Goal: Information Seeking & Learning: Learn about a topic

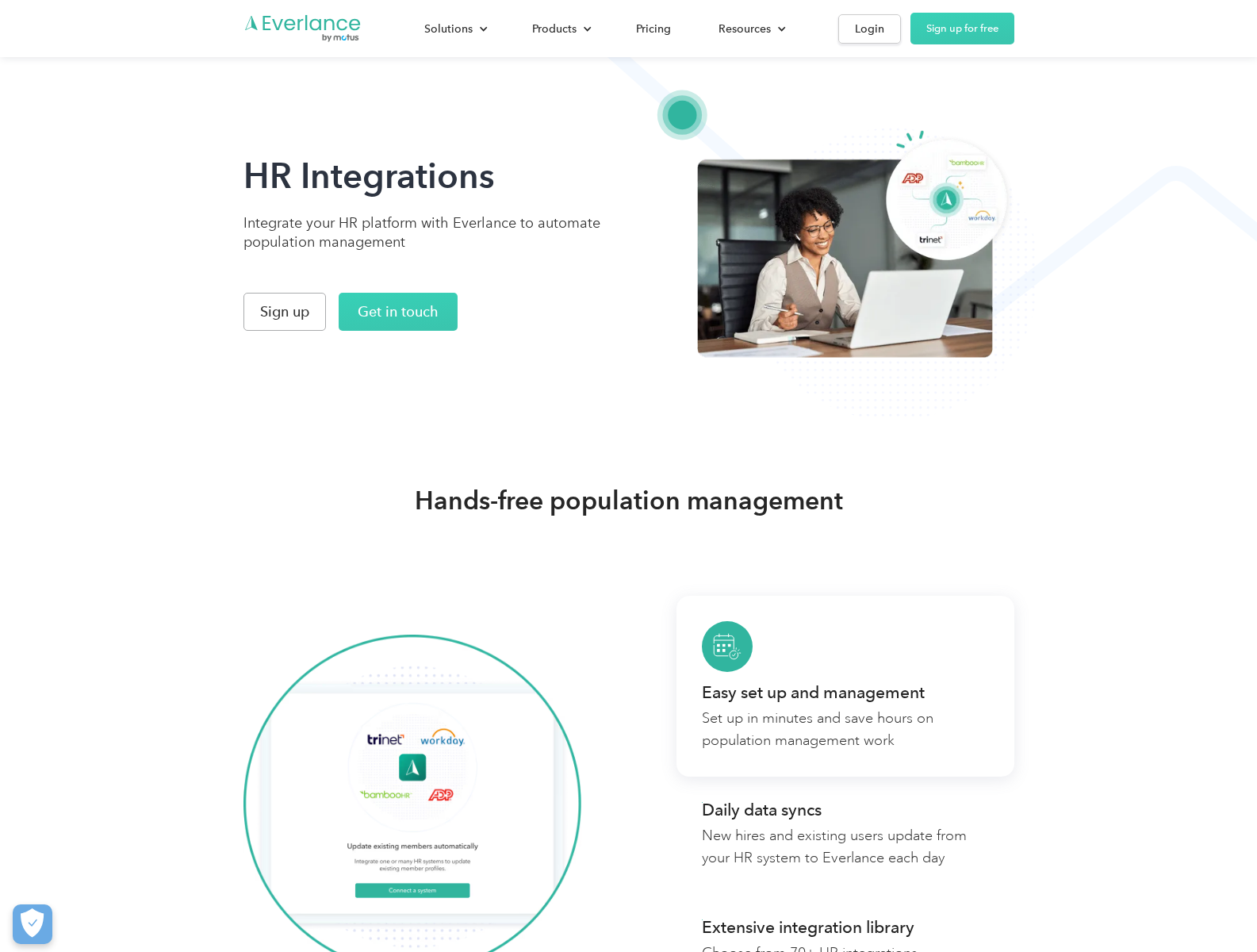
click at [31, 924] on button "Cookies Settings" at bounding box center [32, 923] width 40 height 40
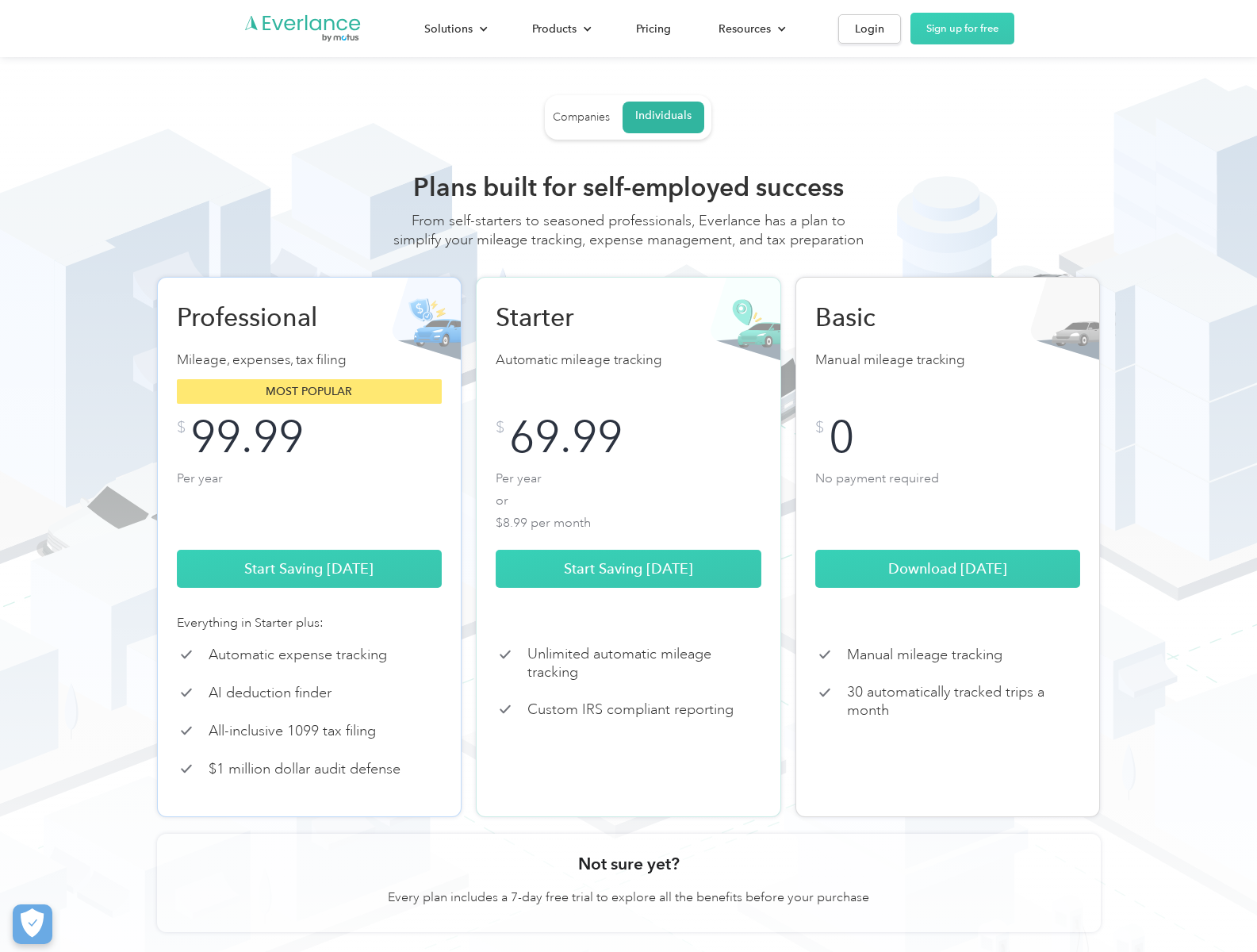
click at [580, 117] on div "Companies" at bounding box center [581, 116] width 57 height 14
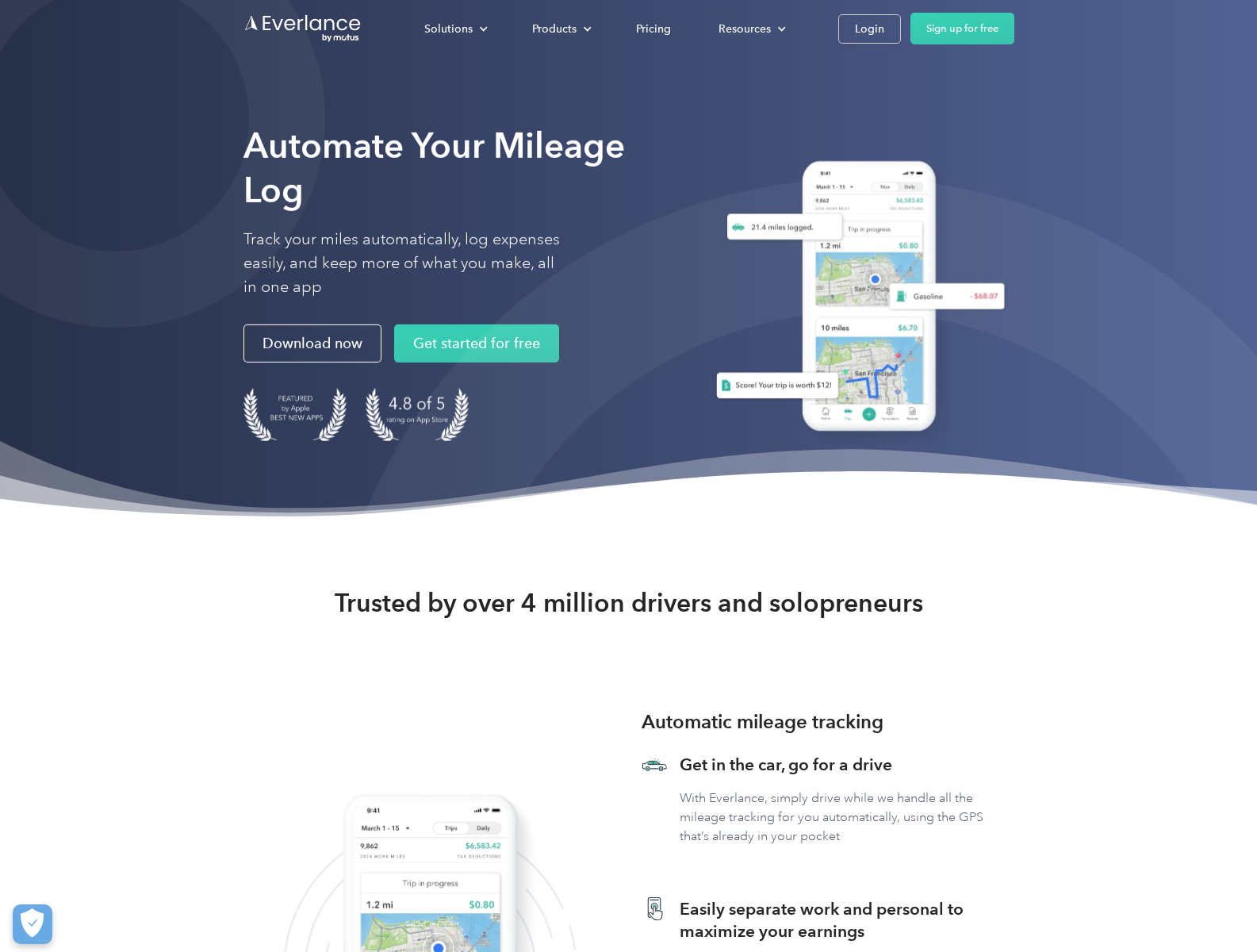
click link "Pricing"
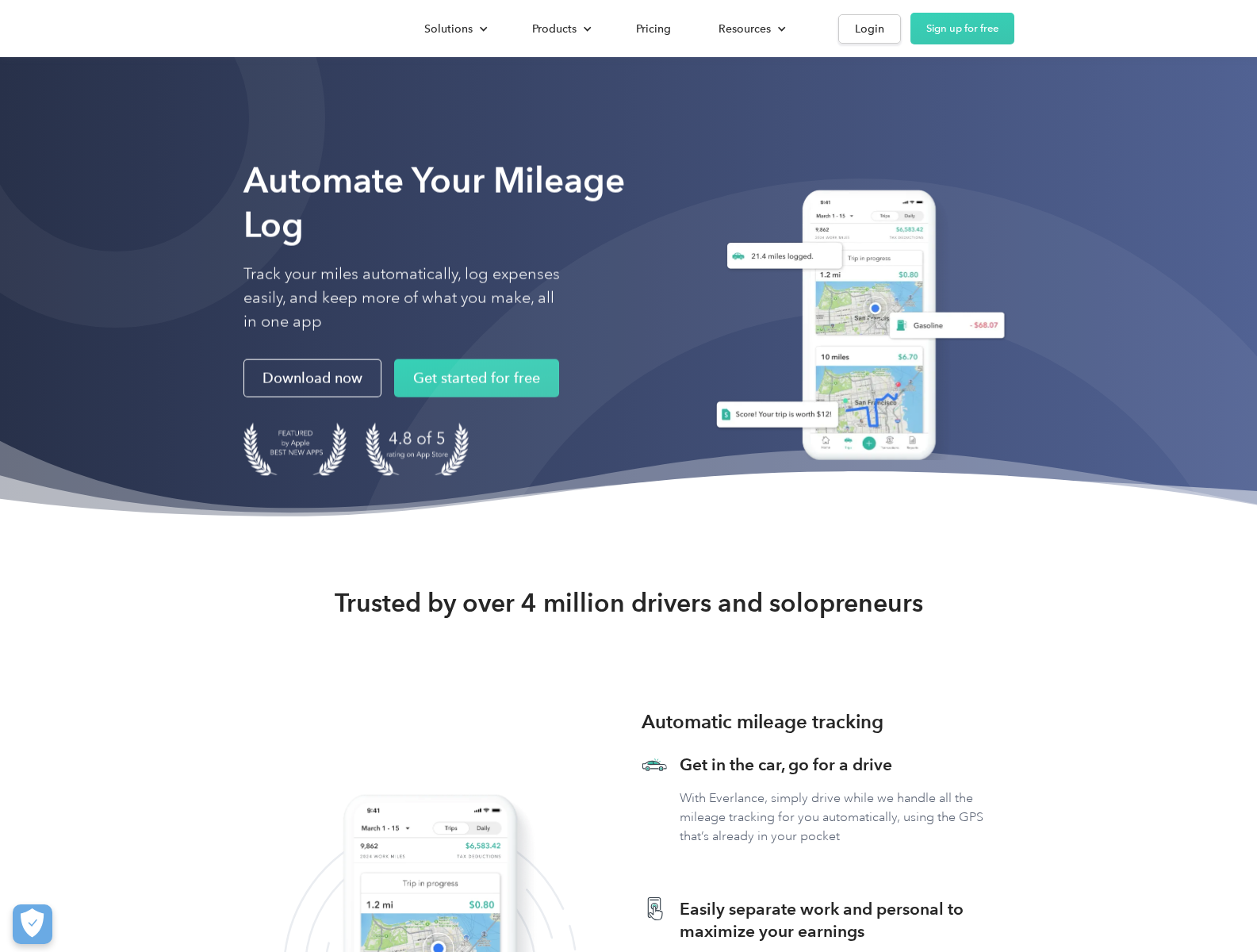
scroll to position [4131, 0]
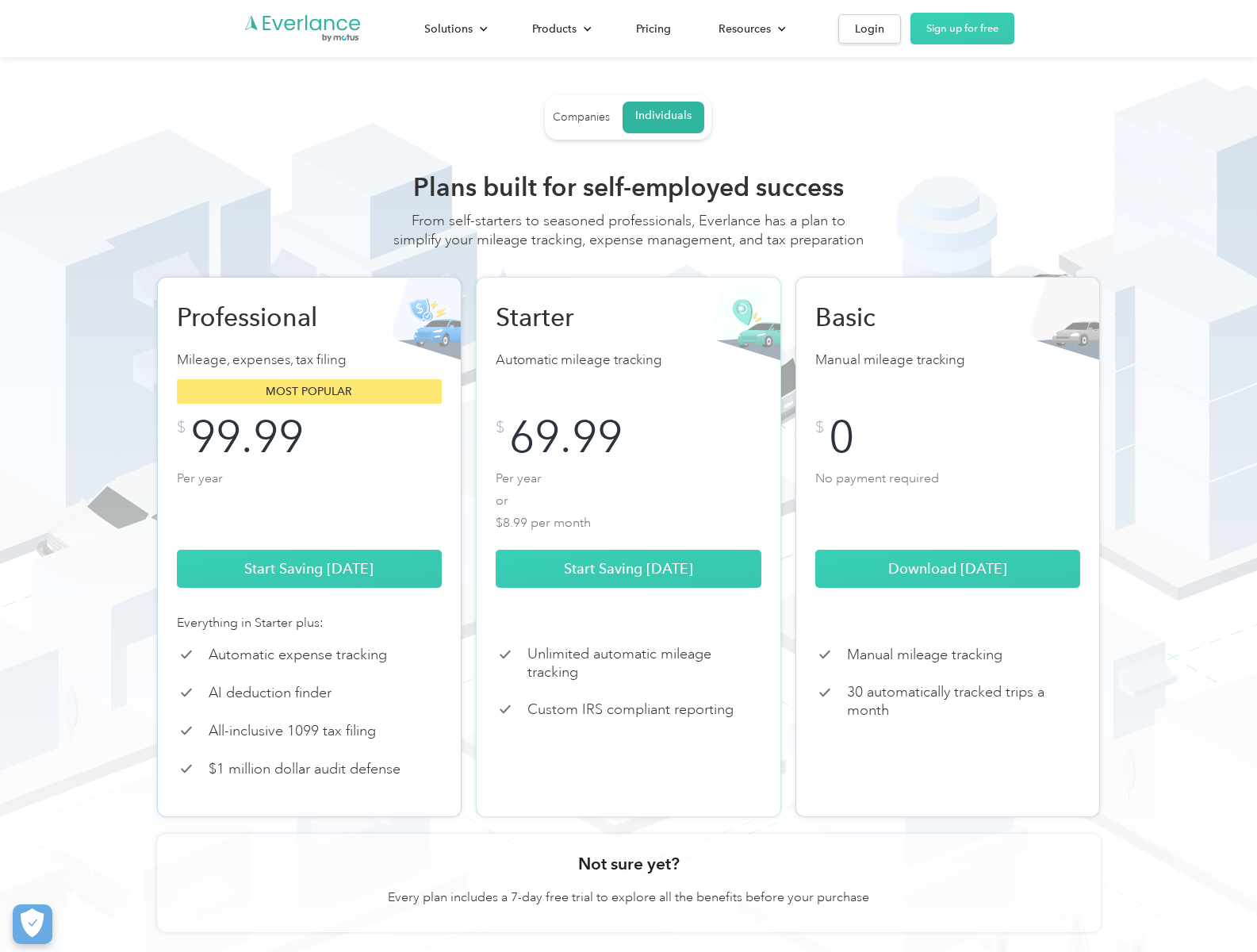
click at [663, 117] on div "Individuals" at bounding box center [663, 116] width 56 height 14
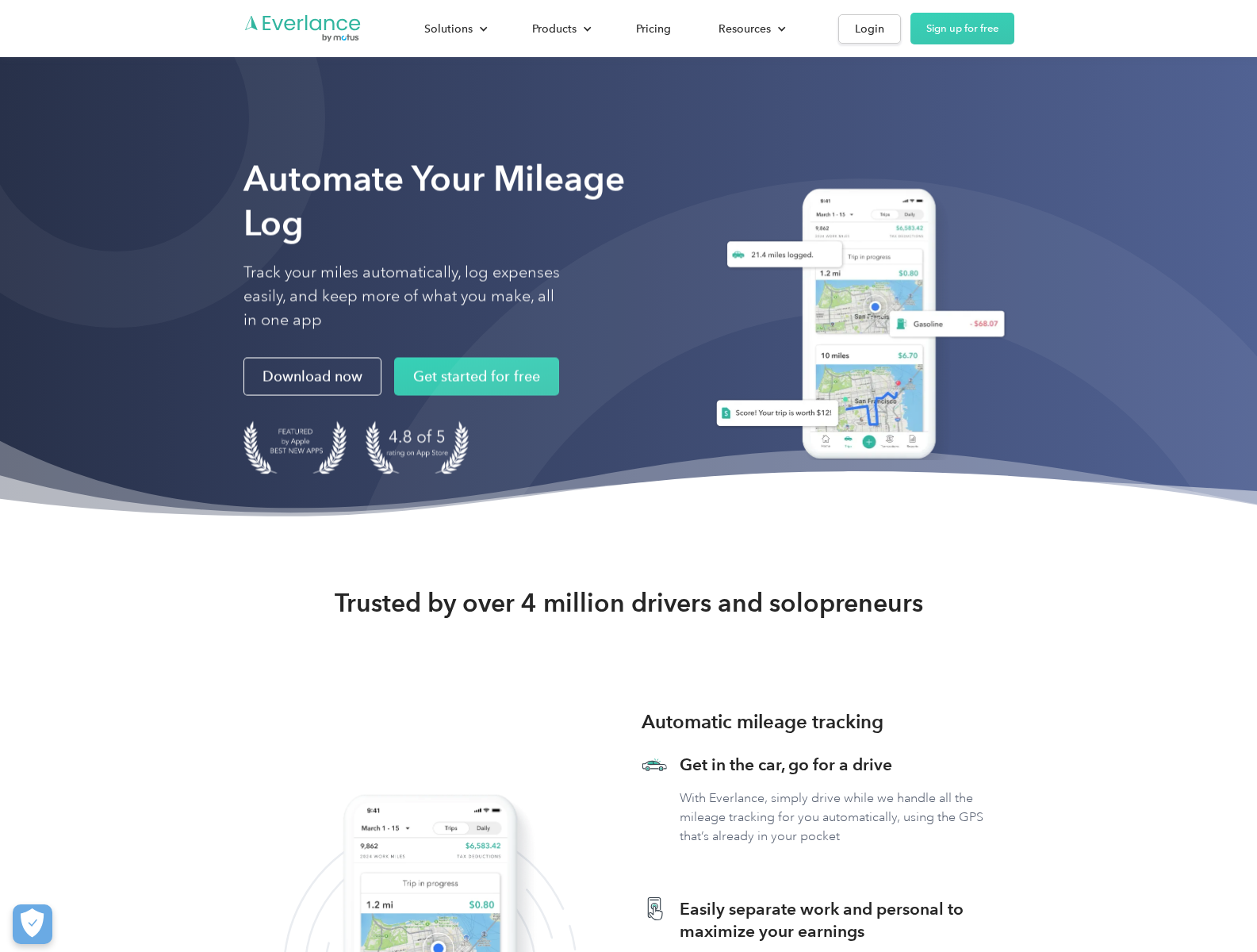
scroll to position [4131, 0]
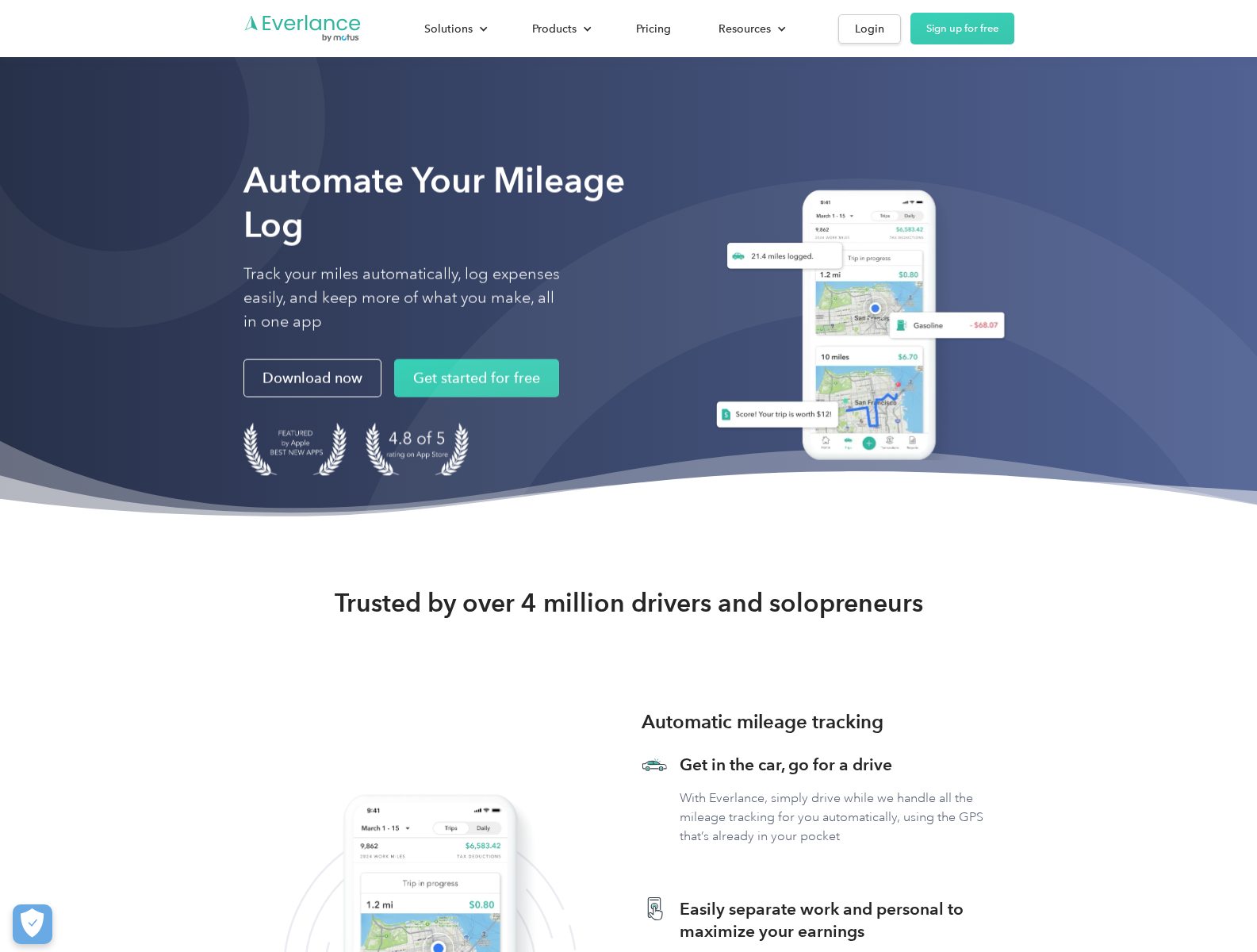
scroll to position [4131, 0]
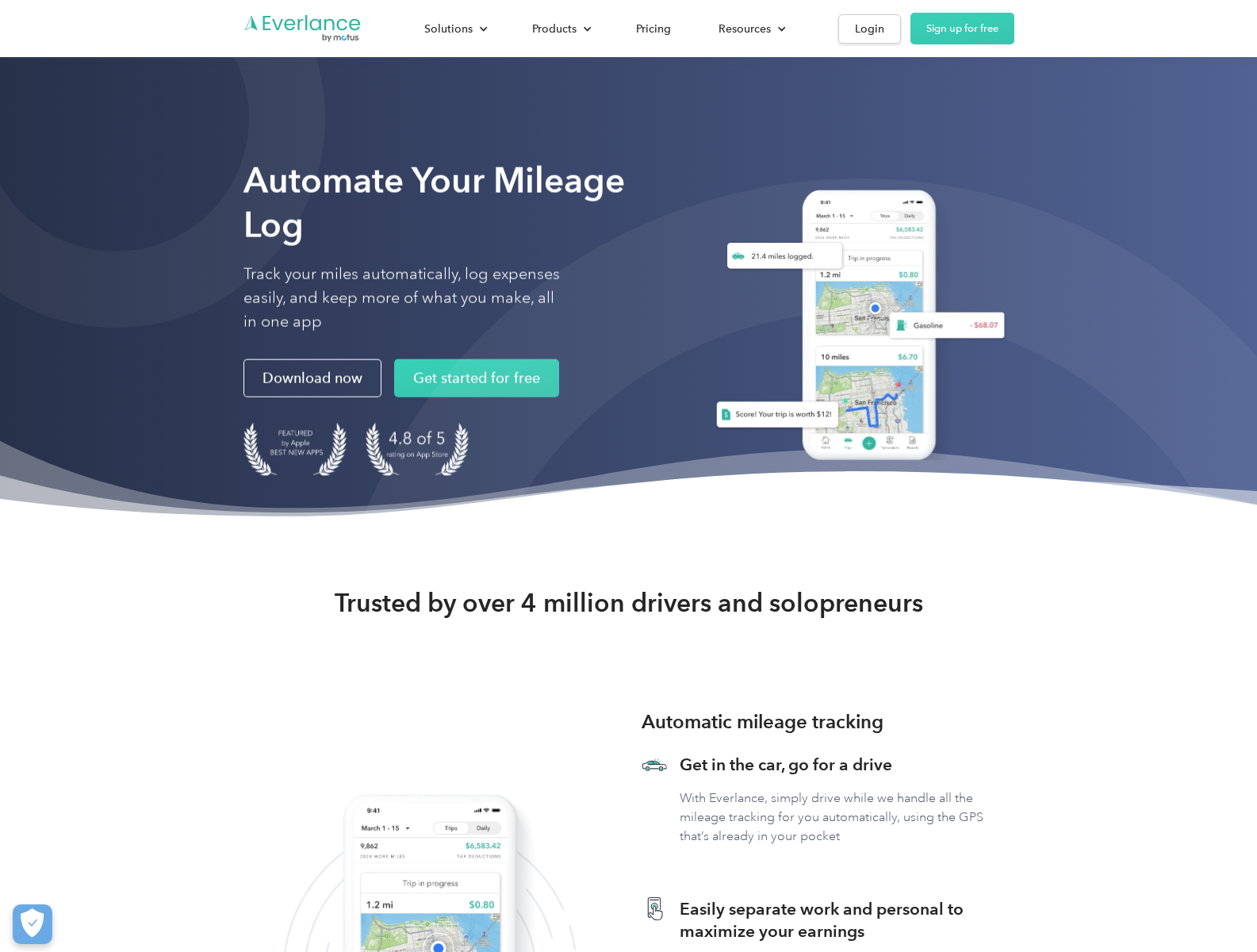
scroll to position [4131, 0]
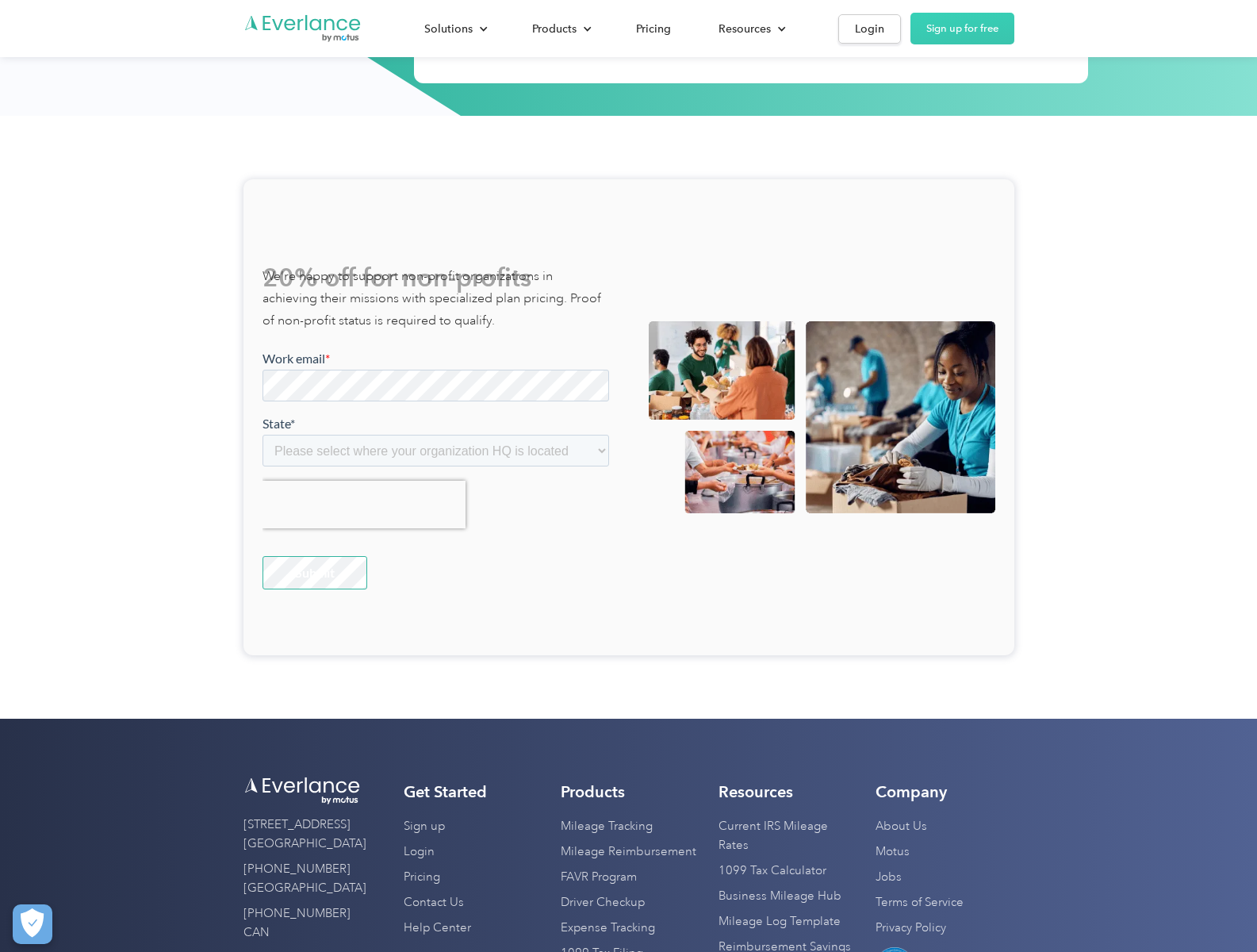
click at [920, 903] on link "Terms of Service" at bounding box center [919, 902] width 88 height 25
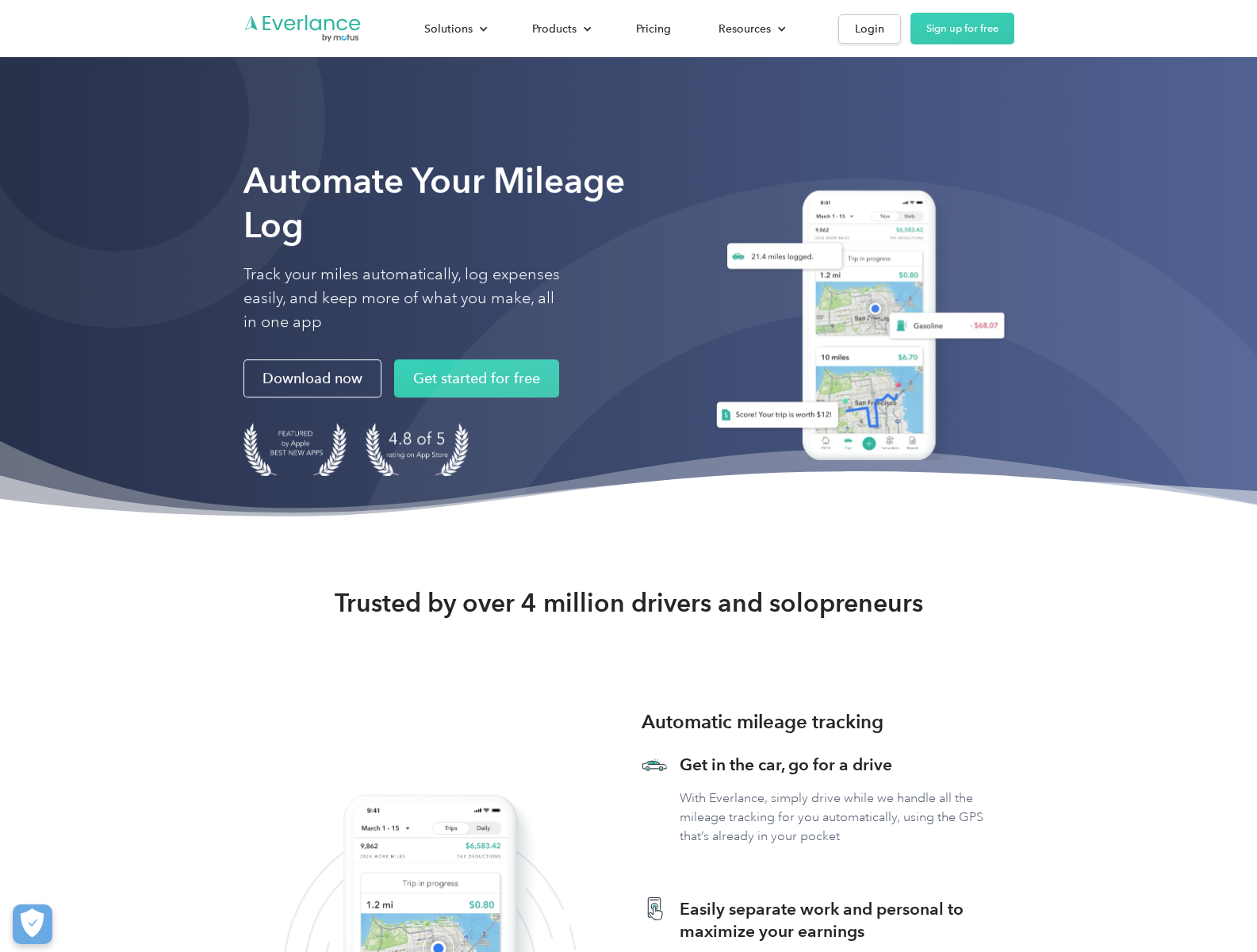
scroll to position [4156, 0]
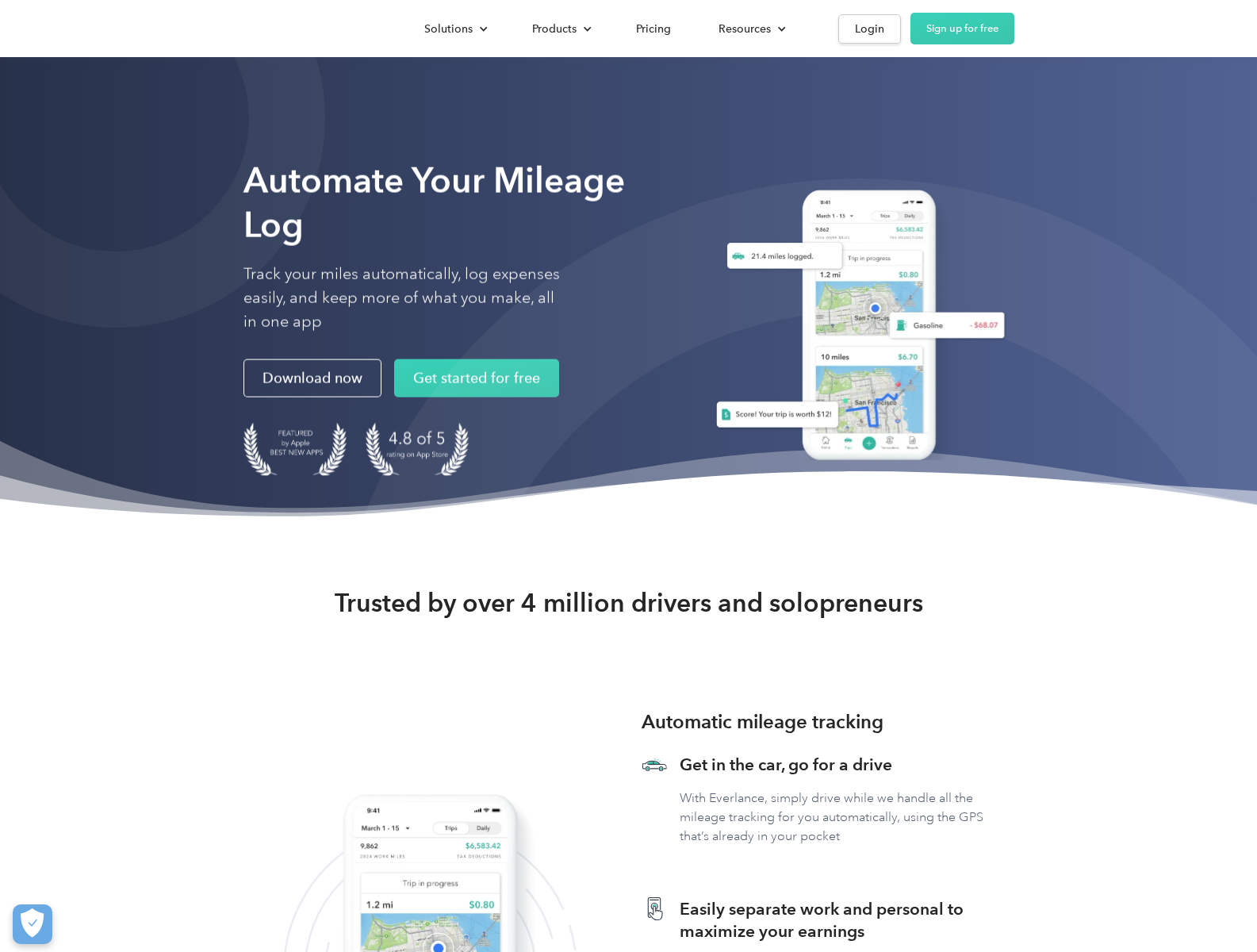
scroll to position [4156, 0]
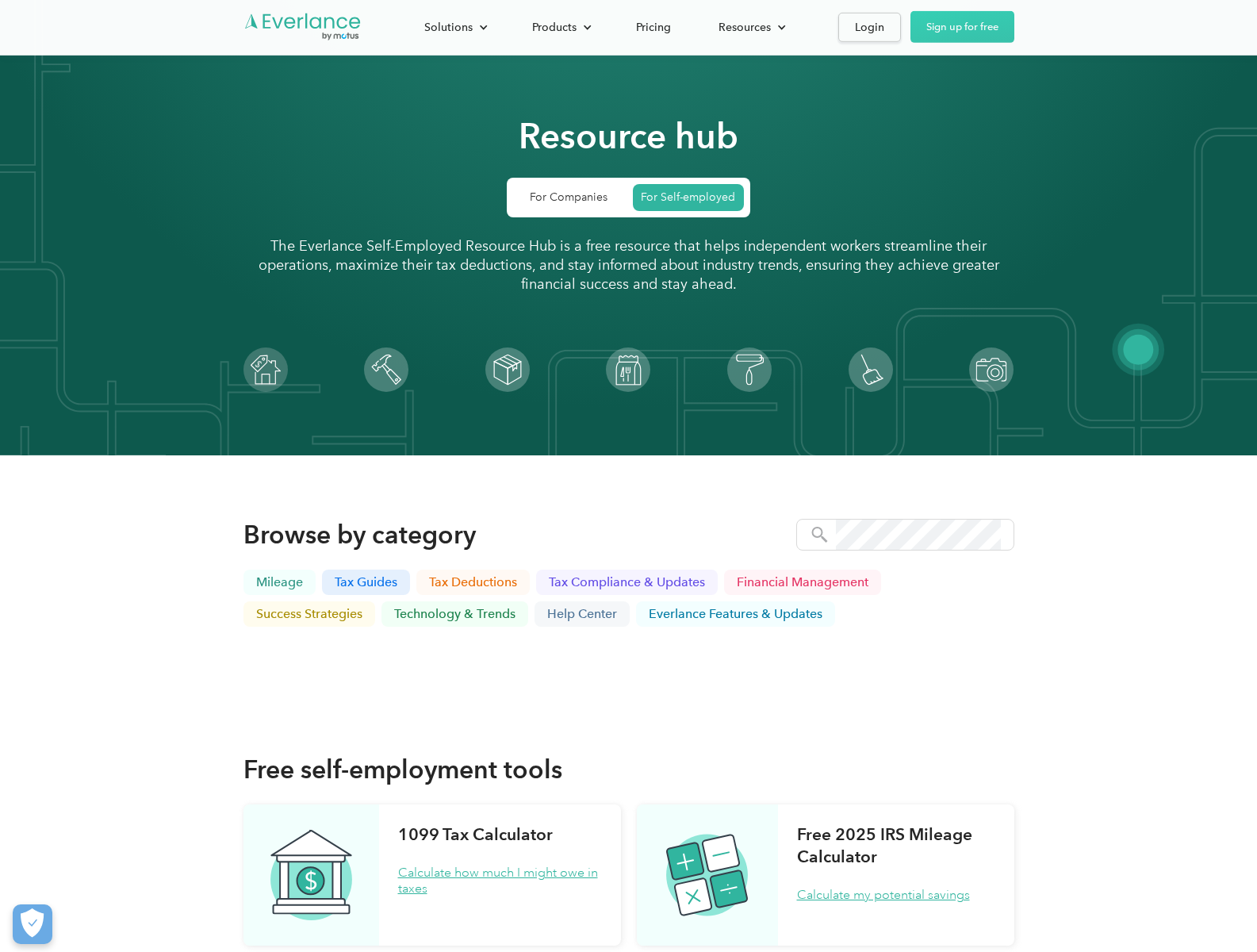
click at [751, 28] on div "Resources" at bounding box center [744, 26] width 53 height 19
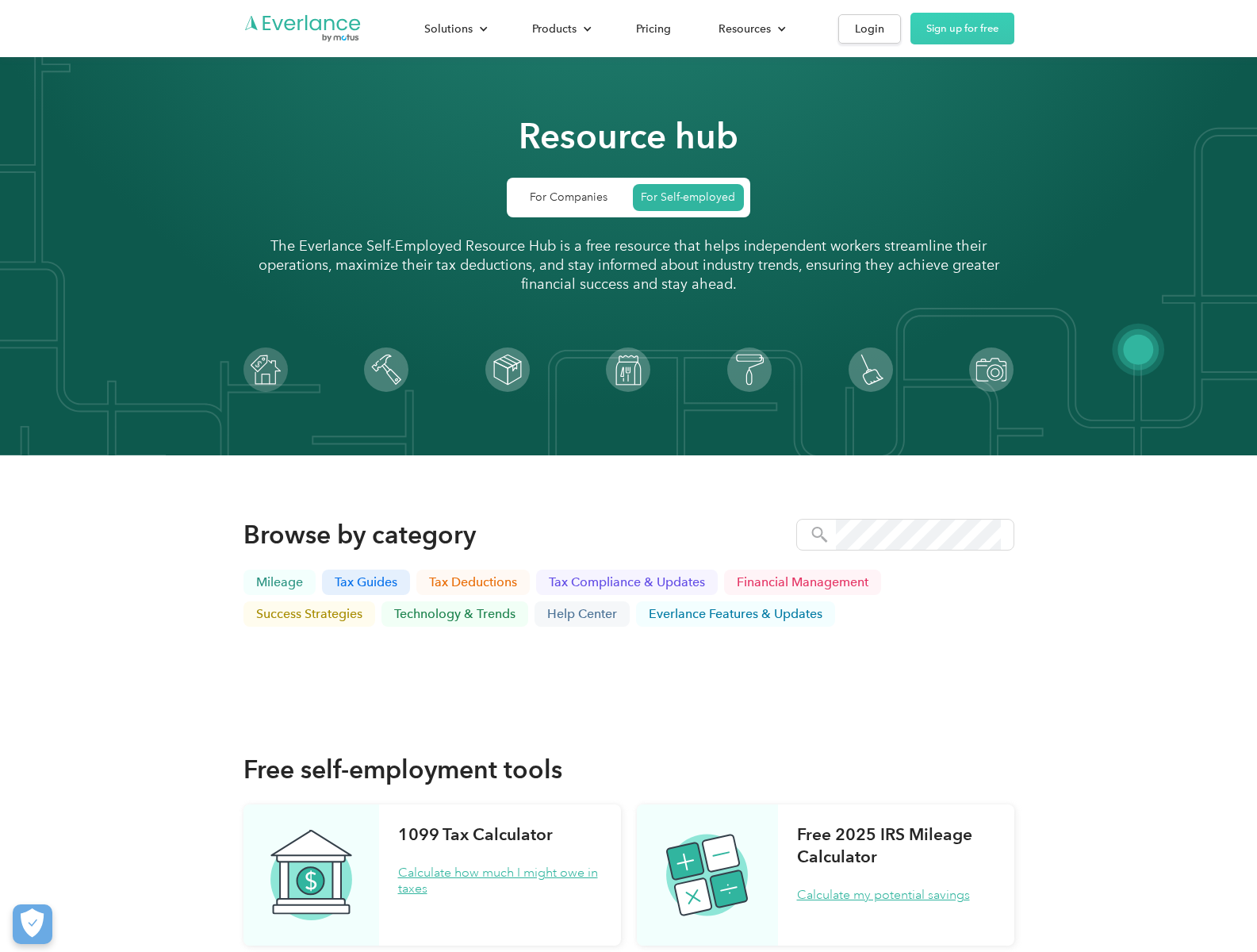
click at [568, 198] on link "For Companies" at bounding box center [568, 197] width 112 height 27
click at [688, 198] on link "For Self-employed" at bounding box center [689, 197] width 112 height 27
click at [309, 614] on p "Success strategies" at bounding box center [309, 614] width 106 height 13
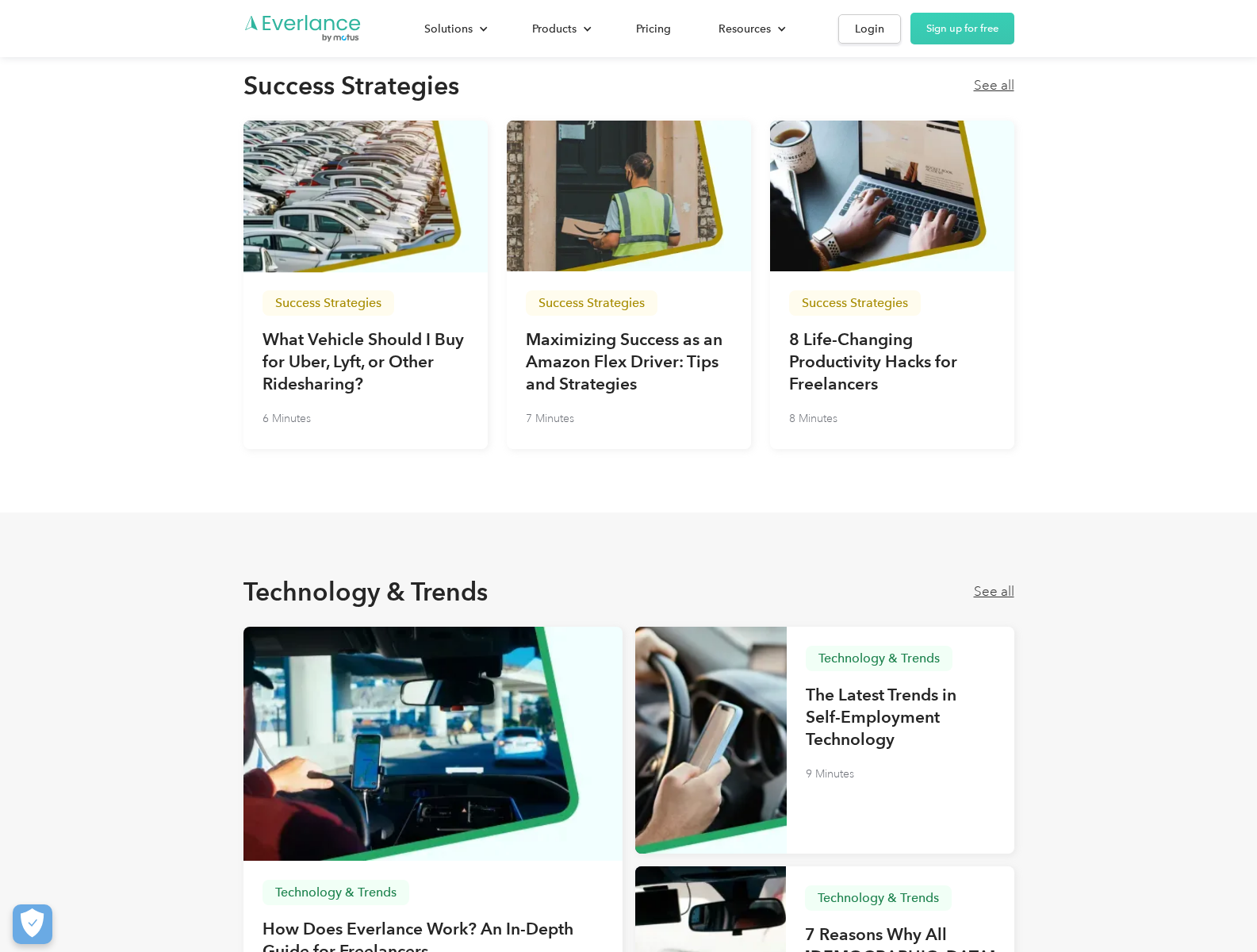
scroll to position [3917, 0]
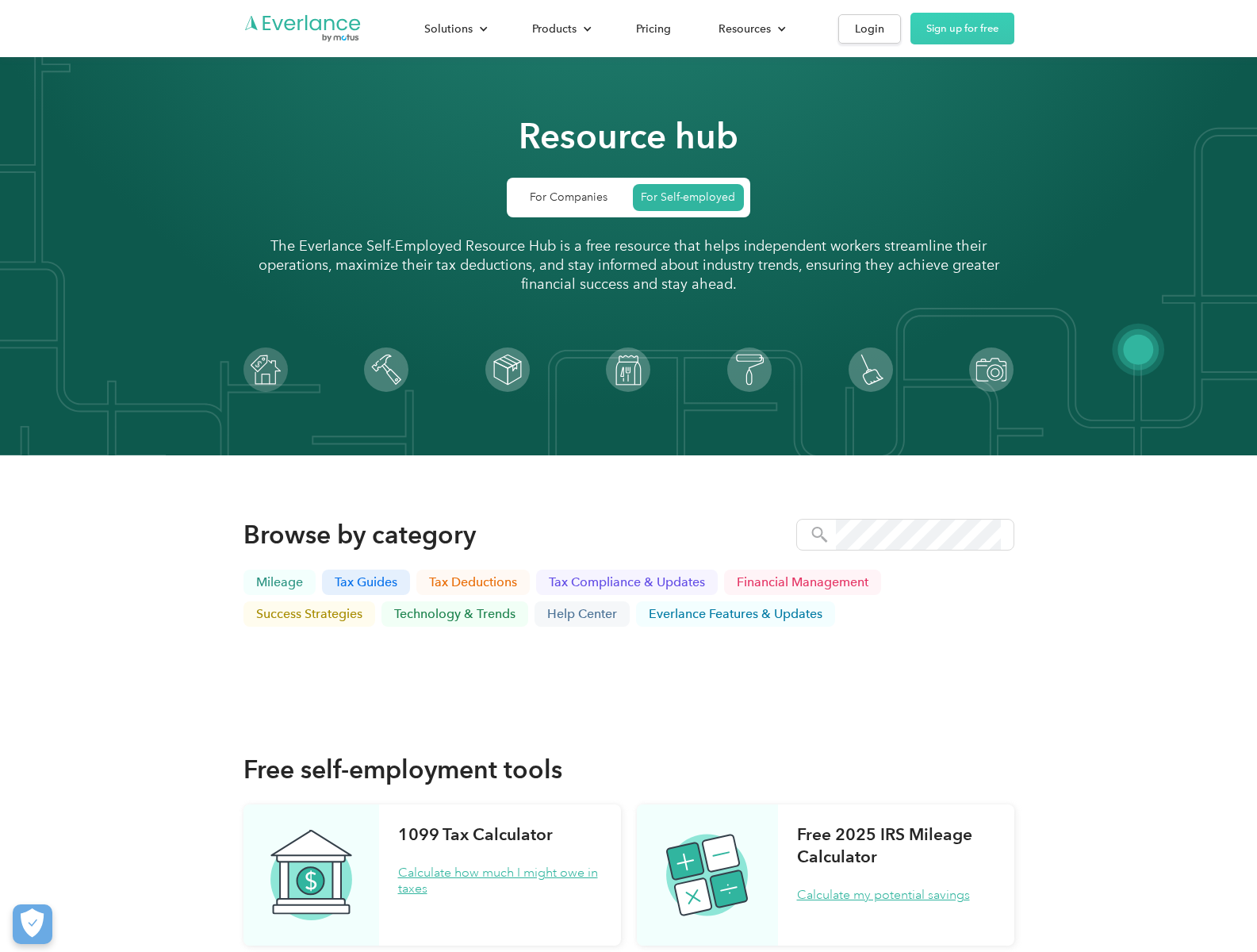
click at [455, 614] on p "Technology & trends" at bounding box center [454, 614] width 121 height 13
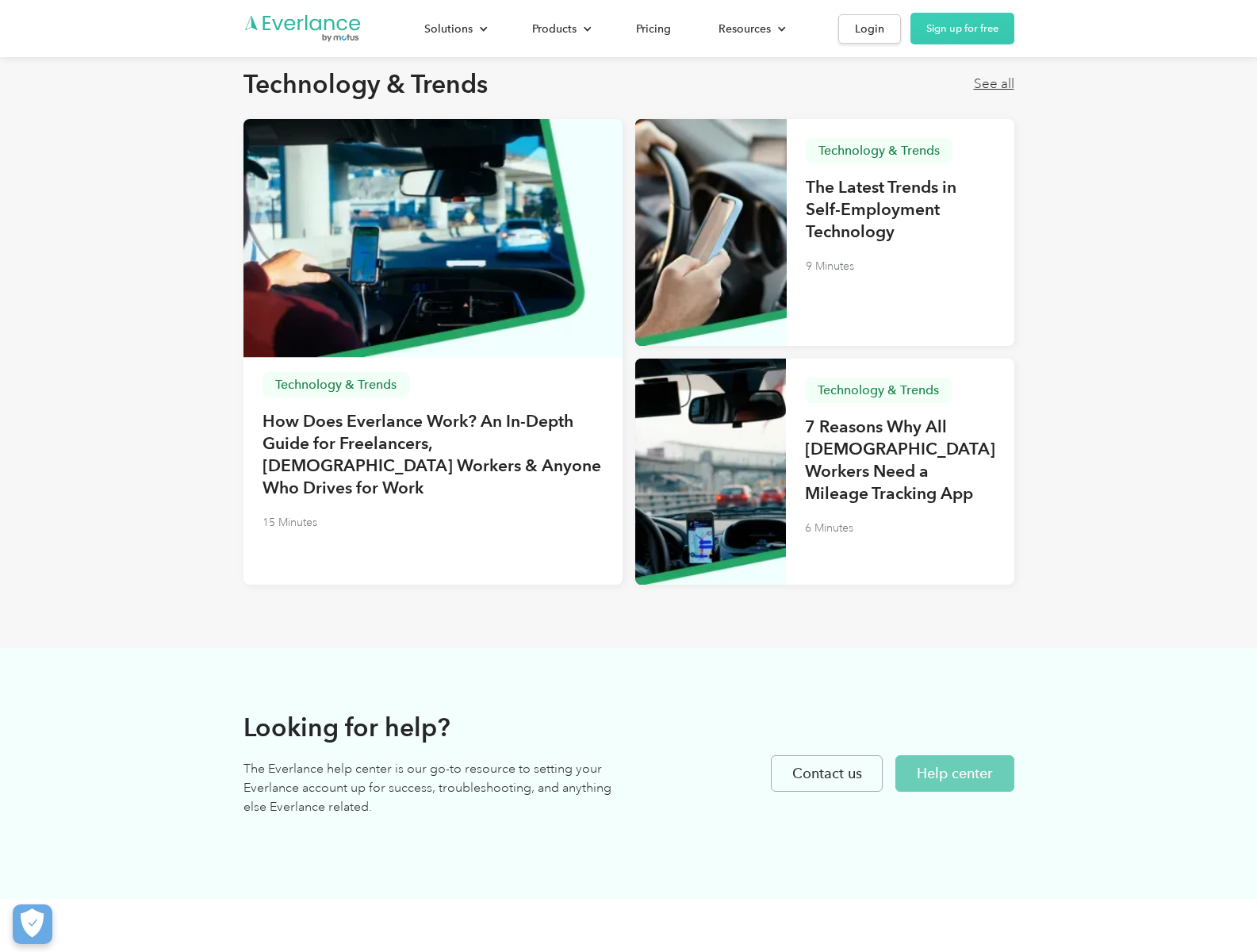
scroll to position [4424, 0]
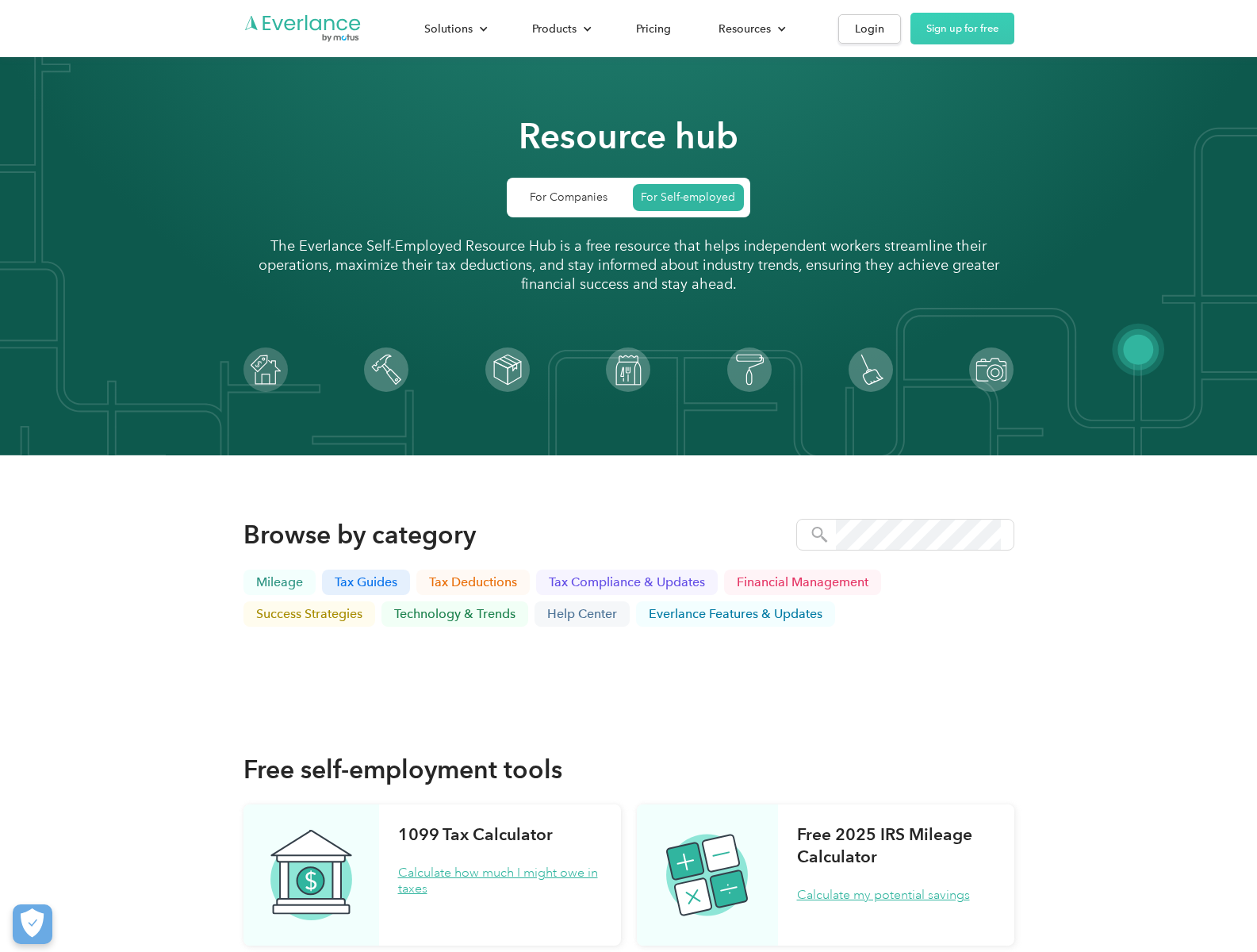
scroll to position [2407, 0]
